Goal: Transaction & Acquisition: Purchase product/service

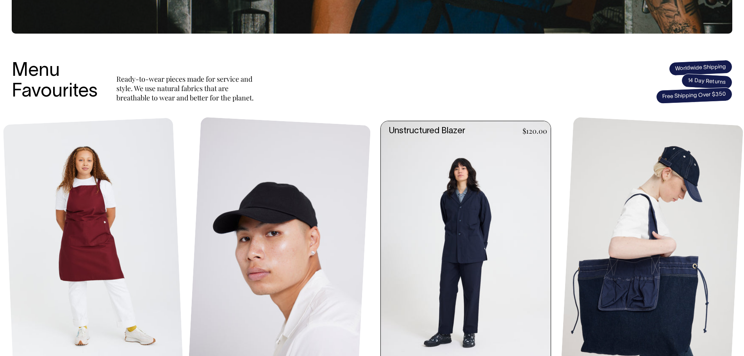
scroll to position [273, 0]
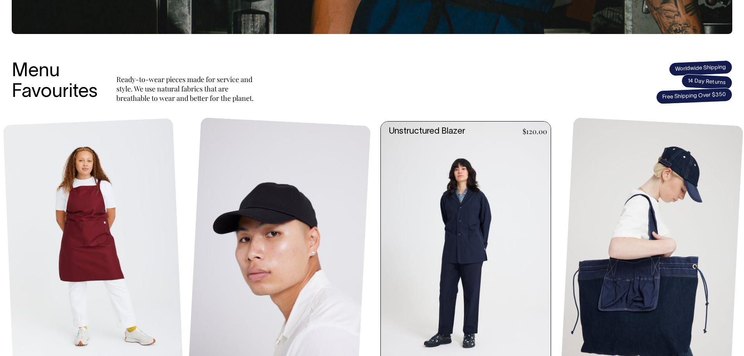
click at [446, 191] on link at bounding box center [468, 249] width 175 height 255
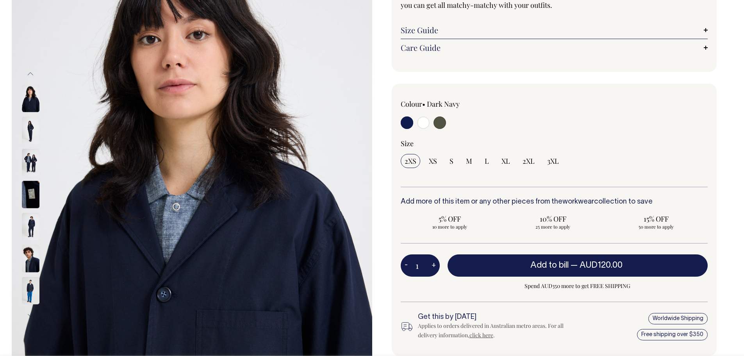
scroll to position [117, 0]
click at [34, 124] on img at bounding box center [31, 129] width 18 height 27
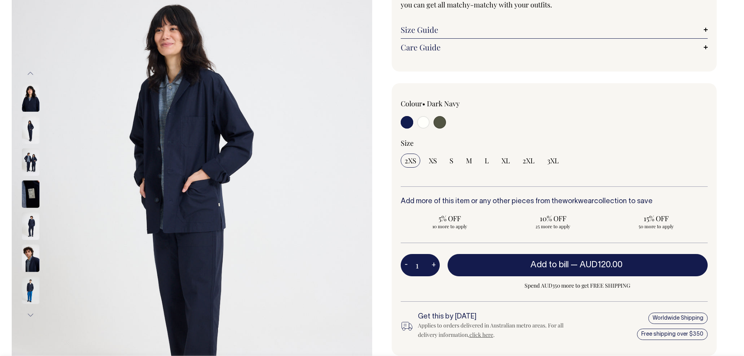
click at [31, 129] on img at bounding box center [31, 129] width 18 height 27
